Goal: Task Accomplishment & Management: Manage account settings

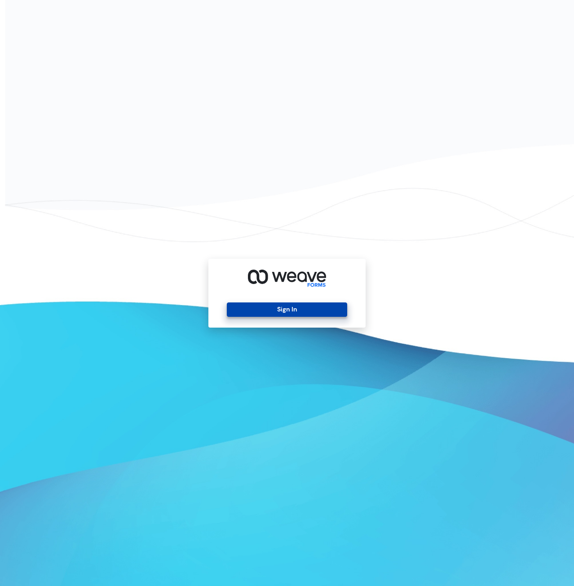
click at [317, 316] on button "Sign In" at bounding box center [287, 309] width 120 height 14
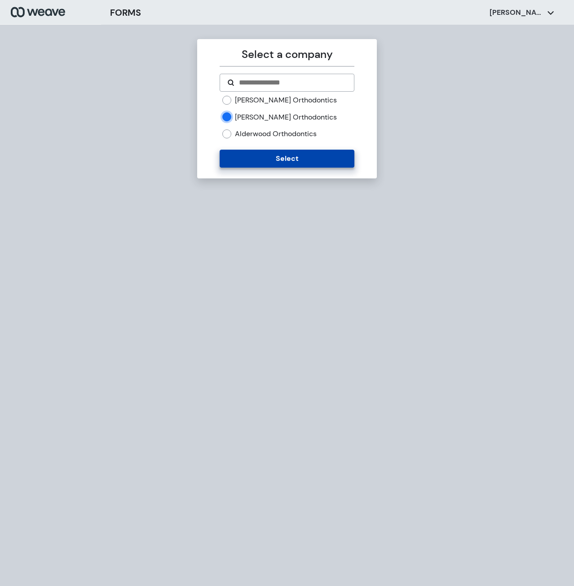
click at [258, 161] on button "Select" at bounding box center [287, 159] width 134 height 18
